Goal: Information Seeking & Learning: Learn about a topic

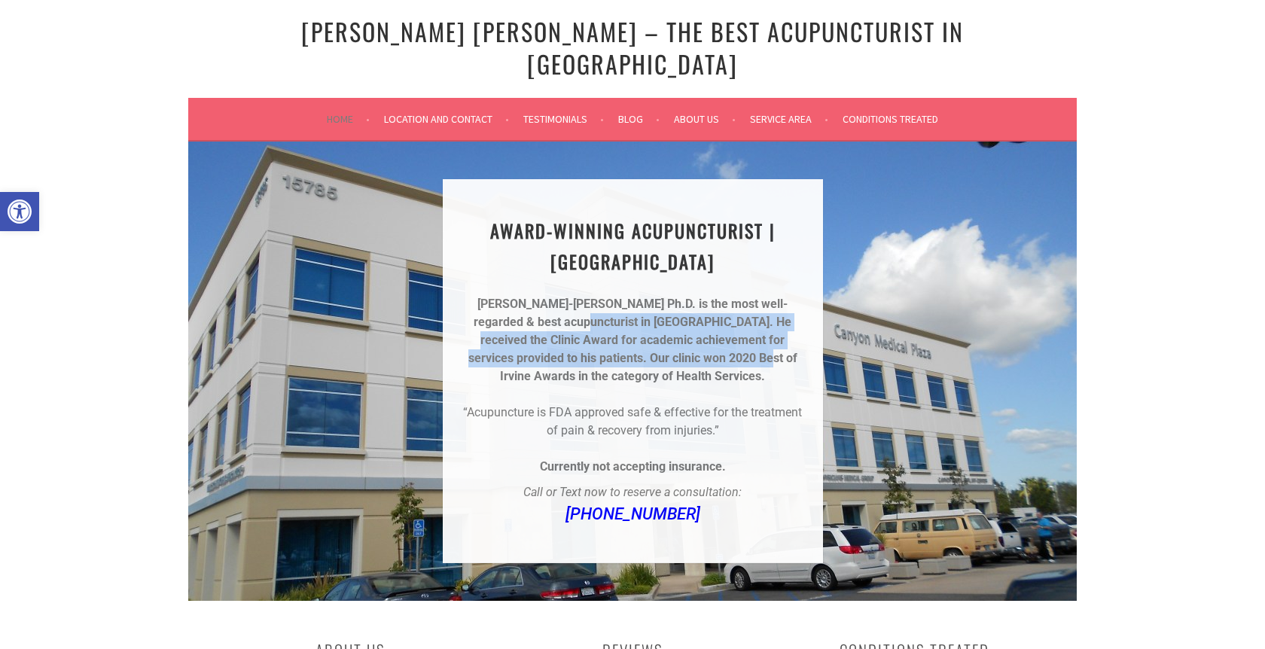
drag, startPoint x: 563, startPoint y: 295, endPoint x: 592, endPoint y: 328, distance: 43.2
click at [592, 328] on p "Dr. Chun-Ming Fu Ph.D. is the most well-regarded & best acupuncturist in Irvine…" at bounding box center [633, 340] width 344 height 90
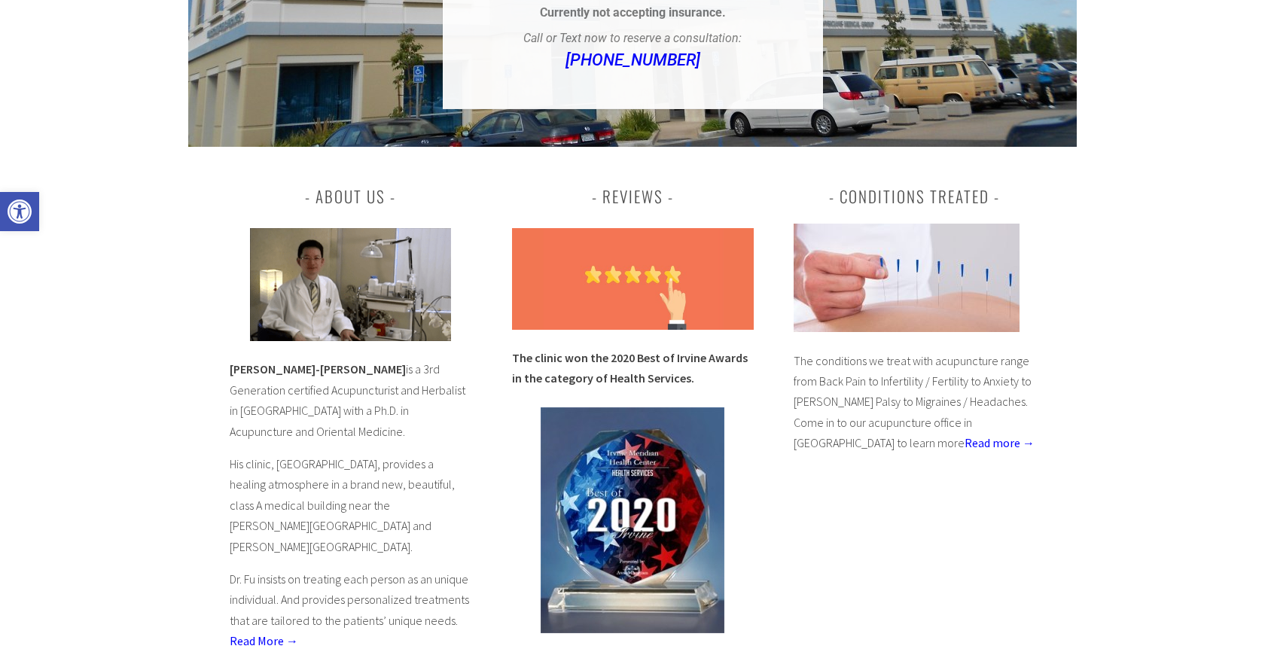
scroll to position [455, 0]
click at [965, 434] on link "Read more →" at bounding box center [1000, 441] width 70 height 15
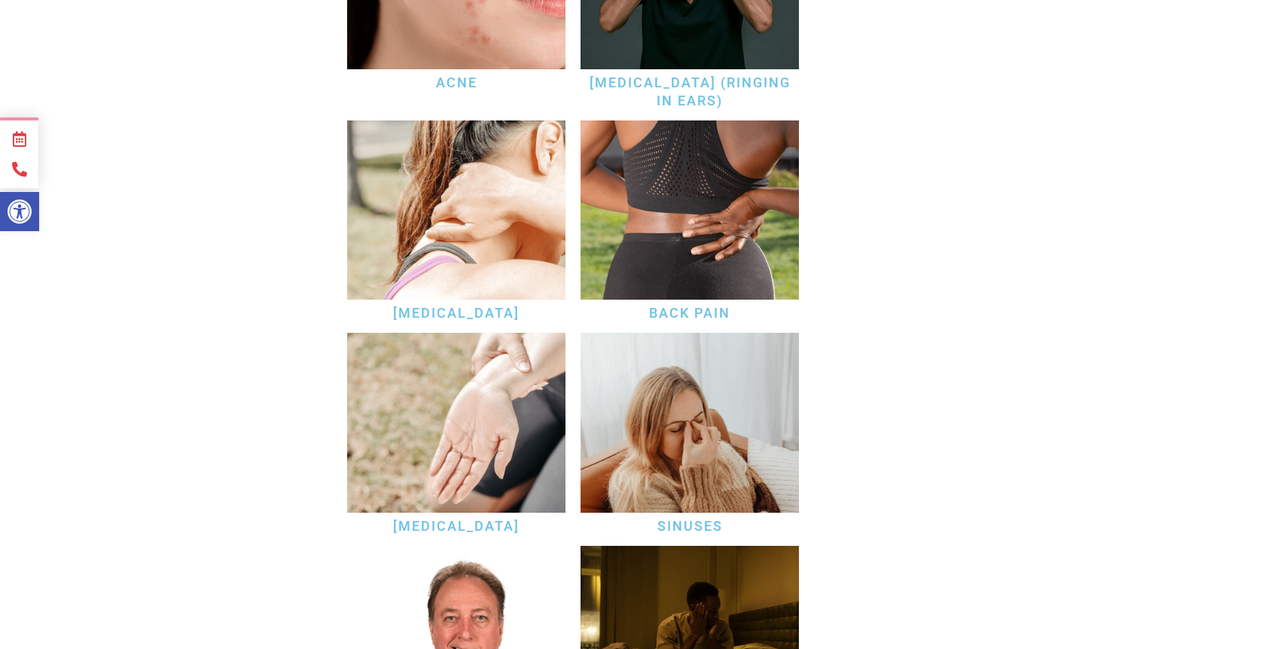
scroll to position [1645, 0]
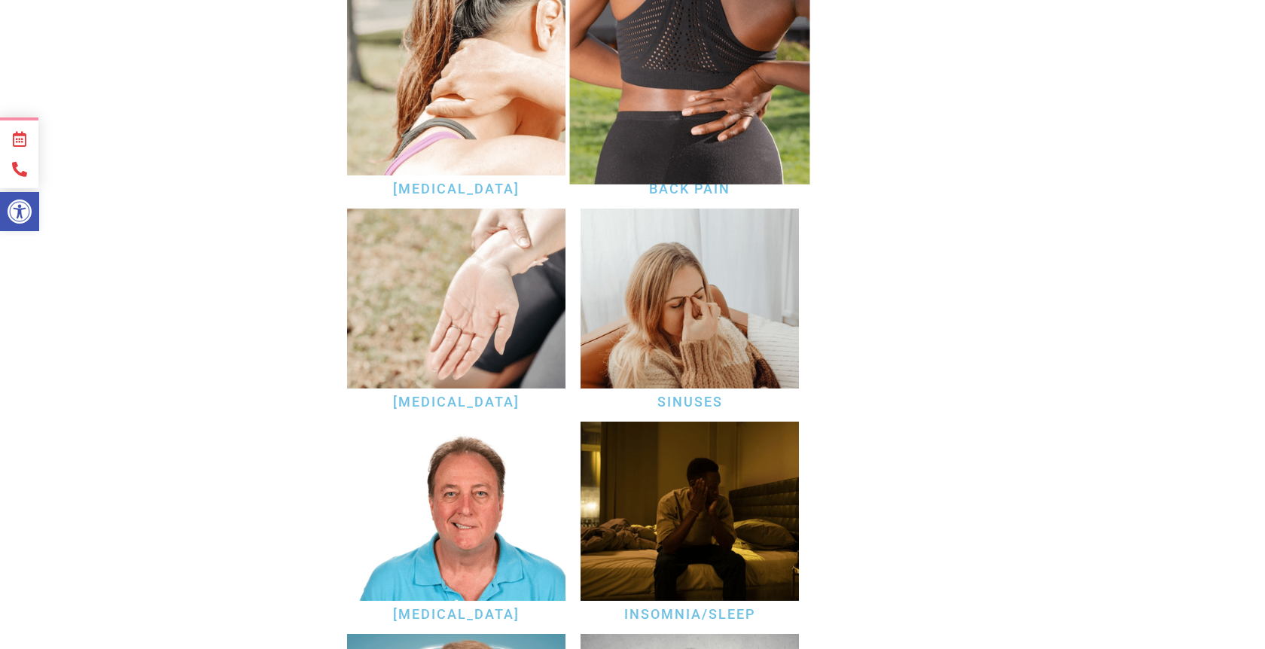
click at [743, 99] on img at bounding box center [690, 85] width 240 height 197
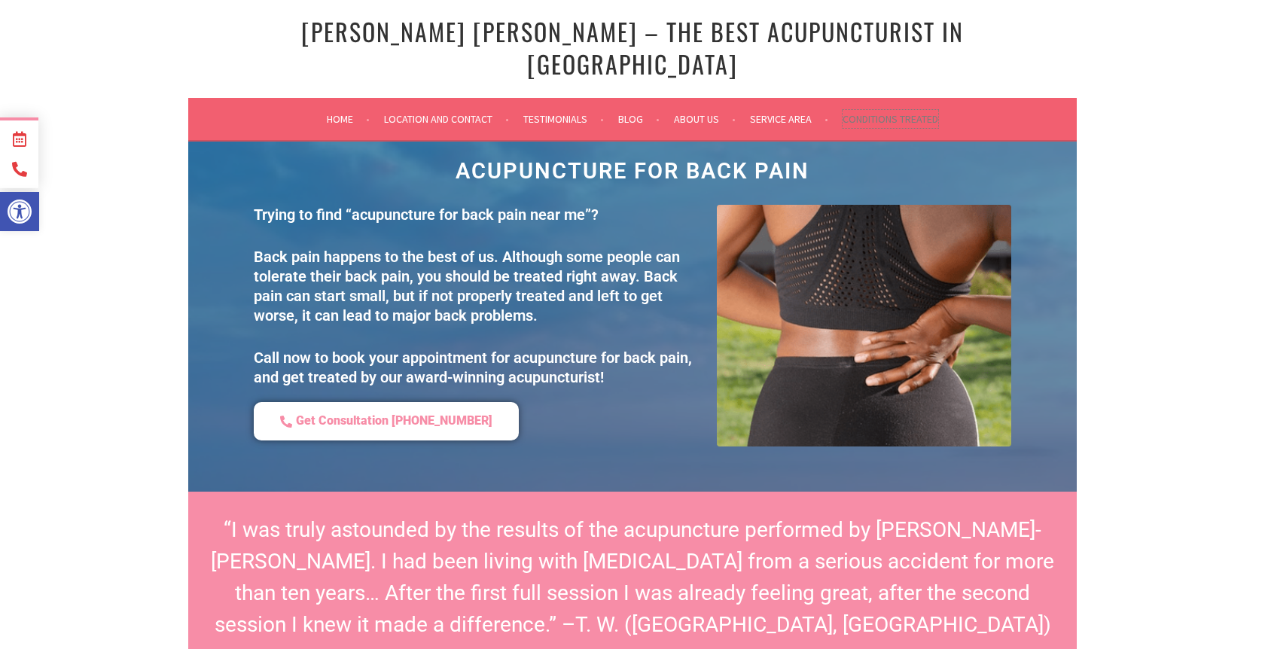
click at [879, 110] on link "Conditions Treated" at bounding box center [891, 119] width 96 height 18
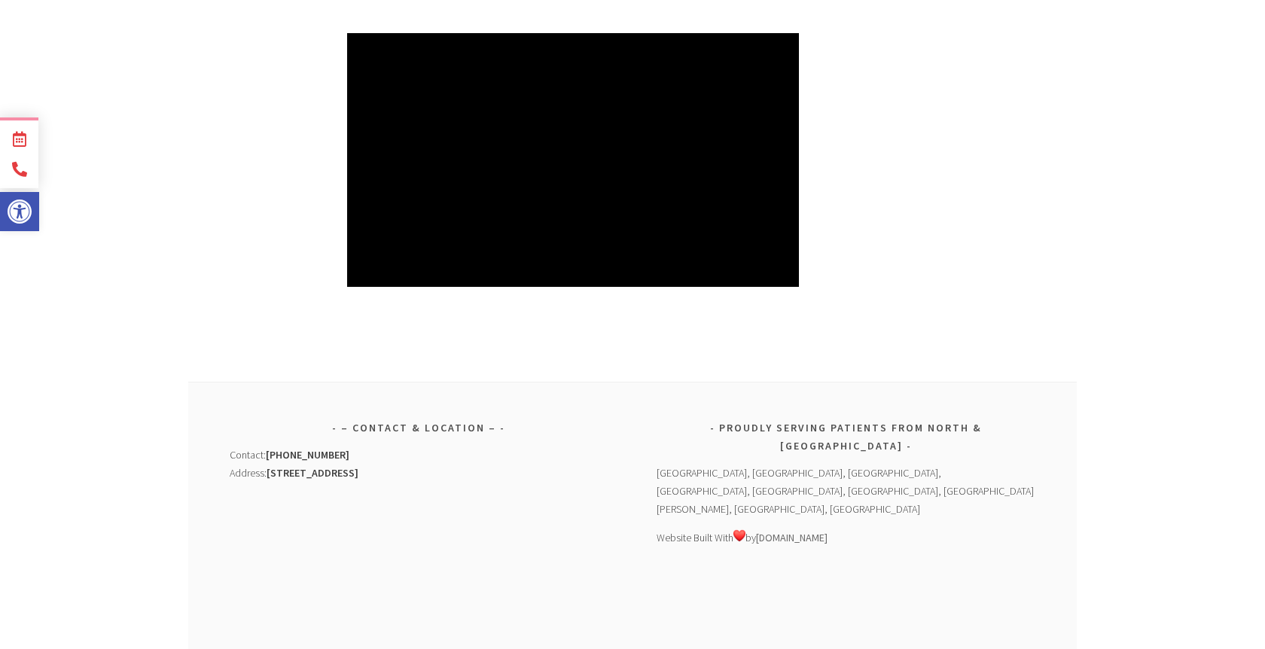
scroll to position [5784, 0]
